Goal: Book appointment/travel/reservation

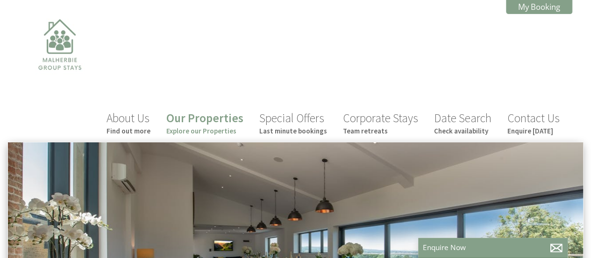
scroll to position [0, 8]
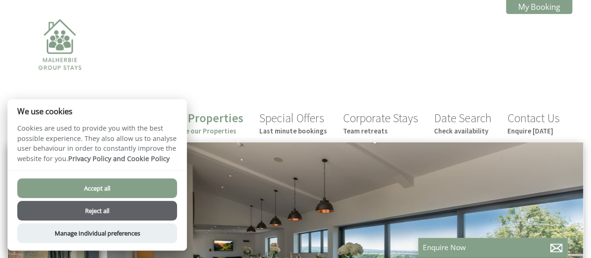
click at [104, 186] on button "Accept all" at bounding box center [97, 188] width 160 height 20
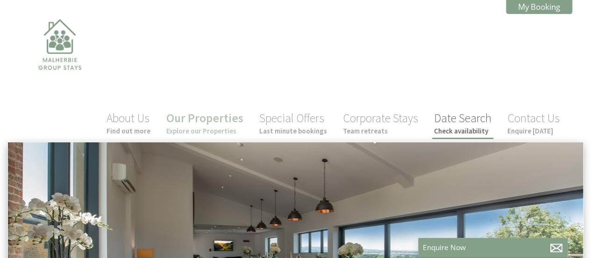
click at [464, 126] on small "Check availability" at bounding box center [462, 130] width 57 height 9
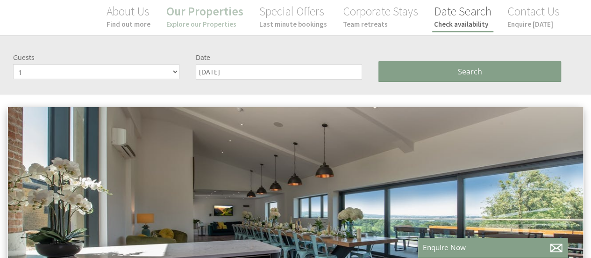
scroll to position [107, 0]
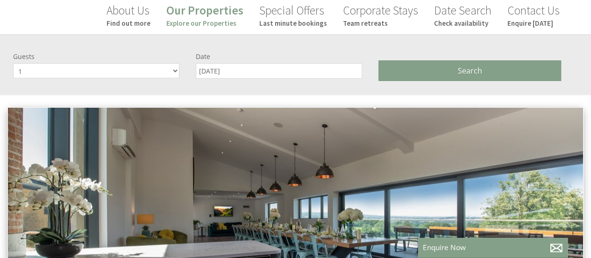
drag, startPoint x: 50, startPoint y: 29, endPoint x: 48, endPoint y: 35, distance: 5.9
click at [49, 63] on select "1 2 3 4 5 6 7 8 9 10 11 12 13 14 15 16 17 18 19 20 21 22 23 24 25 26 27 28 29 30" at bounding box center [96, 70] width 166 height 15
select select "25"
click at [13, 63] on select "1 2 3 4 5 6 7 8 9 10 11 12 13 14 15 16 17 18 19 20 21 22 23 24 25 26 27 28 29 30" at bounding box center [96, 70] width 166 height 15
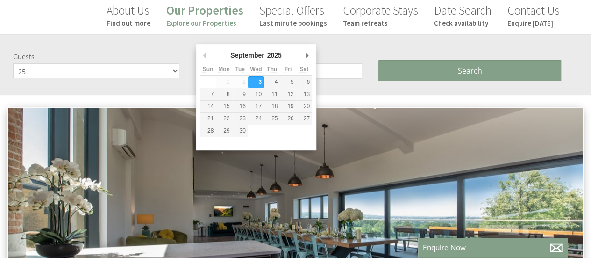
click at [253, 63] on input "[DATE]" at bounding box center [279, 70] width 166 height 15
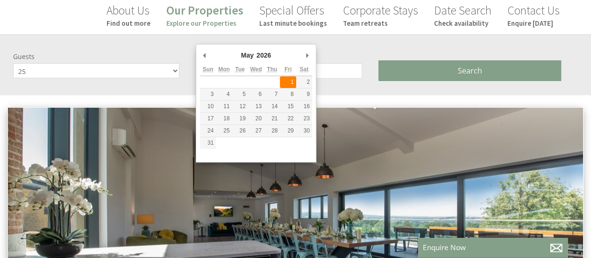
type input "[DATE]"
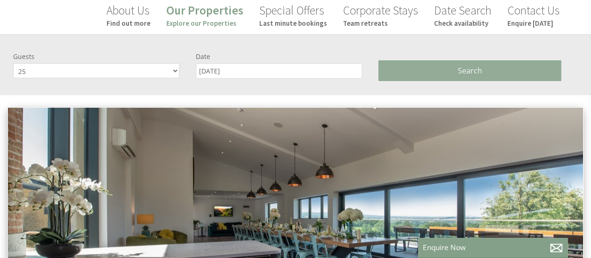
click at [461, 65] on span "Search" at bounding box center [470, 70] width 24 height 10
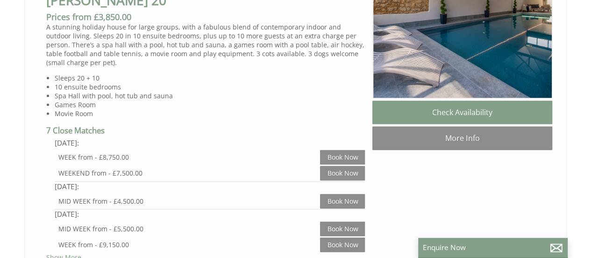
scroll to position [561, 0]
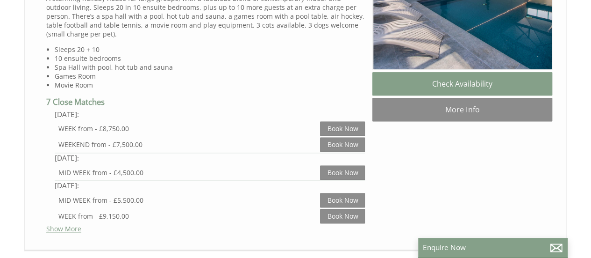
click at [61, 224] on link "Show More" at bounding box center [63, 228] width 35 height 9
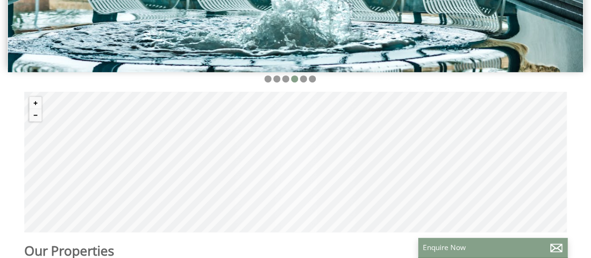
scroll to position [280, 0]
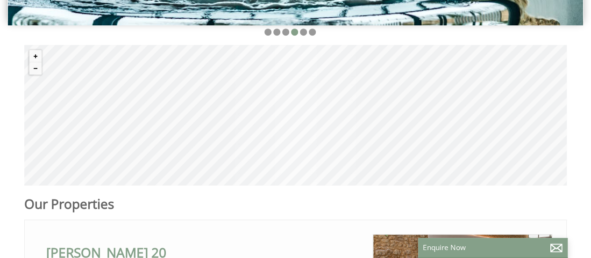
drag, startPoint x: 416, startPoint y: 103, endPoint x: 350, endPoint y: 125, distance: 69.9
click at [350, 125] on div "© MapTiler © OpenStreetMap contributors" at bounding box center [295, 115] width 543 height 140
drag, startPoint x: 305, startPoint y: 95, endPoint x: 304, endPoint y: 118, distance: 23.4
click at [304, 118] on div "© MapTiler © OpenStreetMap contributors" at bounding box center [295, 115] width 543 height 140
click at [294, 115] on div "© MapTiler © OpenStreetMap contributors" at bounding box center [295, 115] width 543 height 140
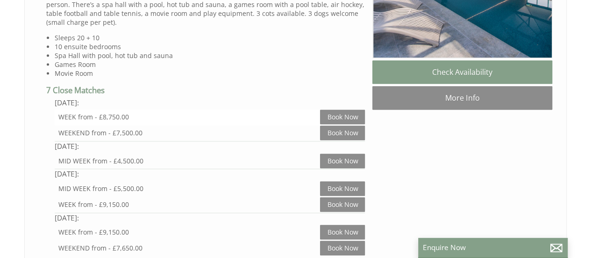
scroll to position [479, 0]
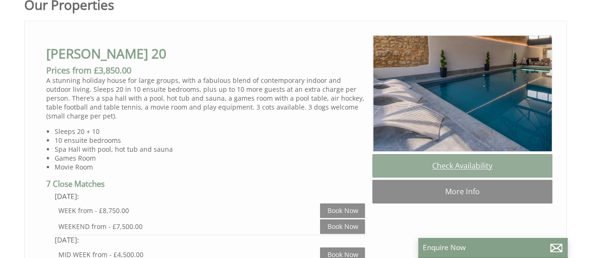
click at [467, 171] on link "Check Availability" at bounding box center [462, 165] width 180 height 23
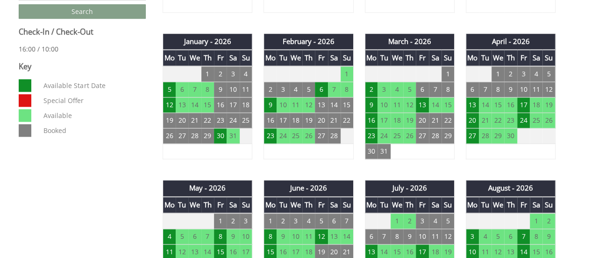
scroll to position [514, 0]
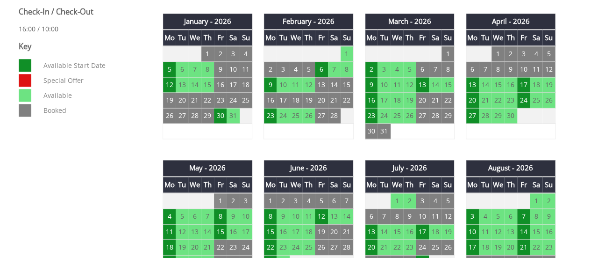
click at [220, 199] on td "1" at bounding box center [220, 201] width 13 height 16
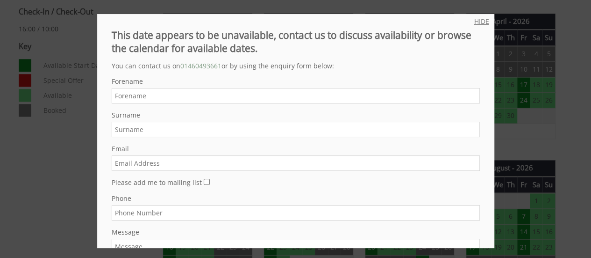
click at [474, 20] on link "HIDE" at bounding box center [481, 21] width 15 height 9
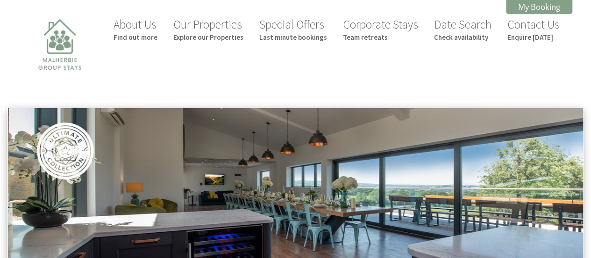
scroll to position [0, 0]
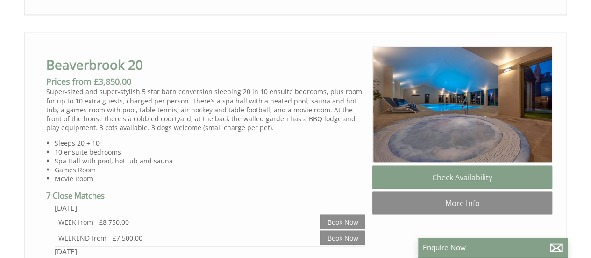
scroll to position [806, 0]
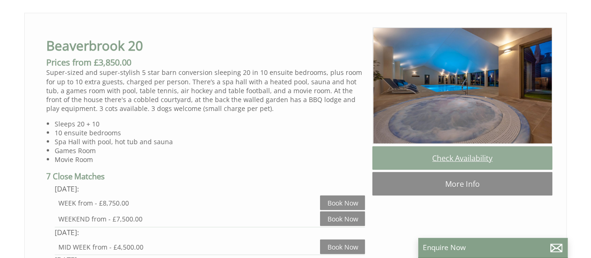
click at [470, 159] on link "Check Availability" at bounding box center [462, 157] width 180 height 23
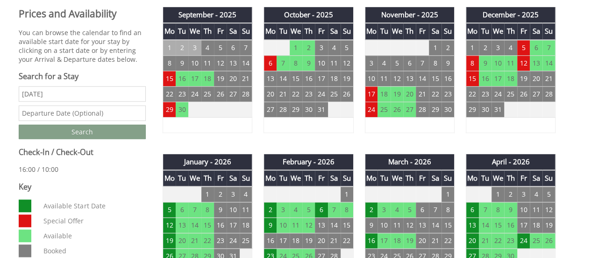
scroll to position [514, 0]
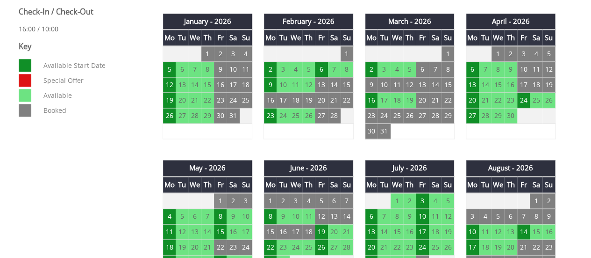
click at [220, 201] on td "1" at bounding box center [220, 201] width 13 height 16
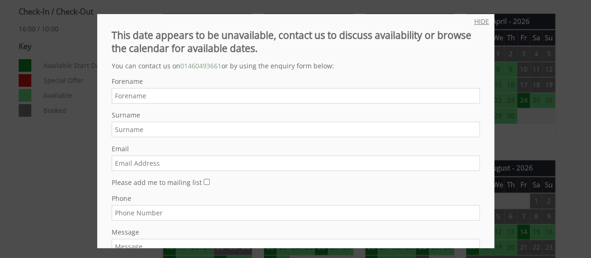
click at [474, 17] on link "HIDE" at bounding box center [481, 21] width 15 height 9
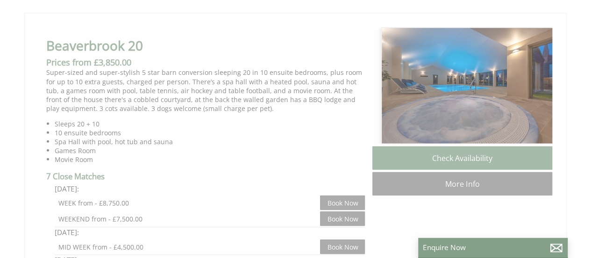
scroll to position [0, 8]
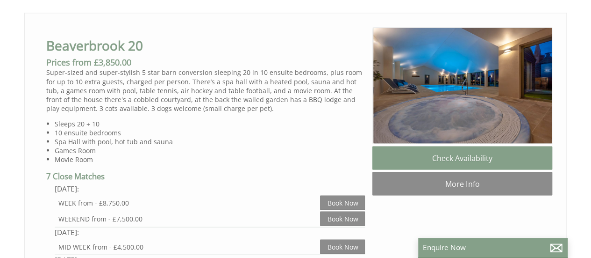
select select "25"
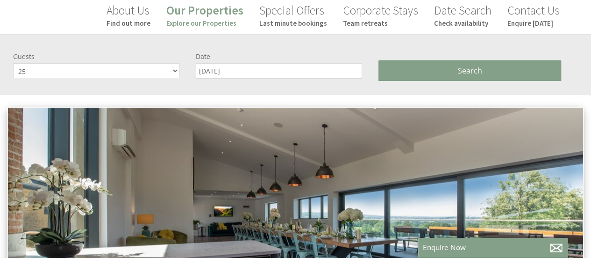
scroll to position [0, 8]
